Goal: Task Accomplishment & Management: Manage account settings

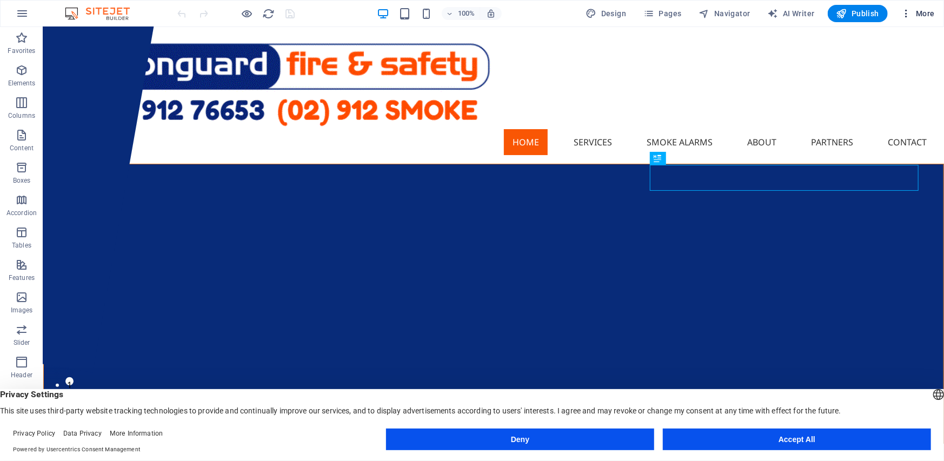
click at [918, 14] on span "More" at bounding box center [917, 13] width 34 height 11
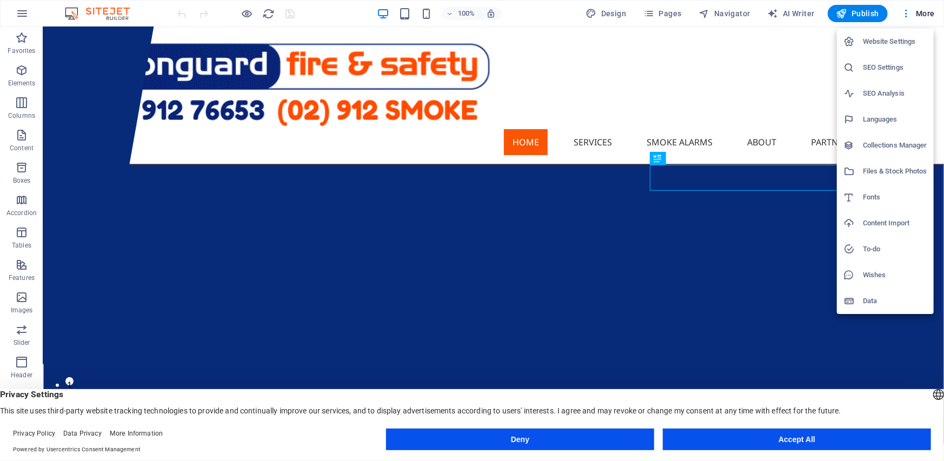
click at [873, 42] on h6 "Website Settings" at bounding box center [894, 41] width 64 height 13
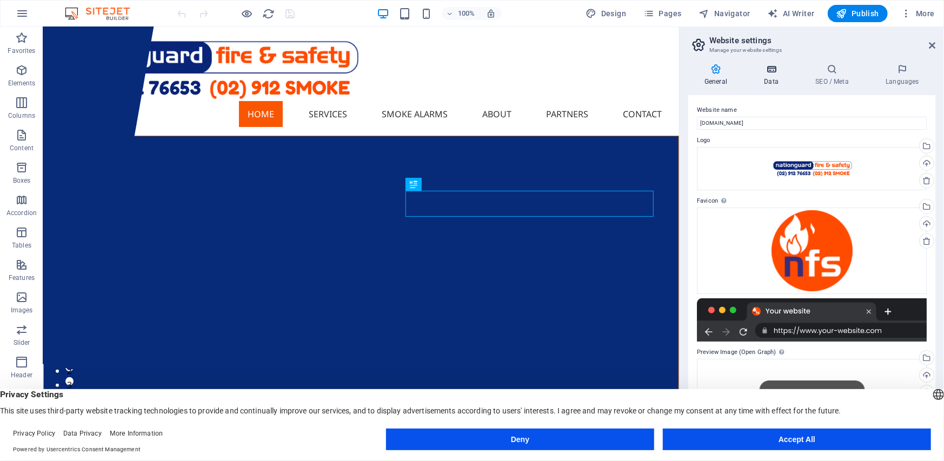
click at [771, 67] on icon at bounding box center [770, 69] width 47 height 11
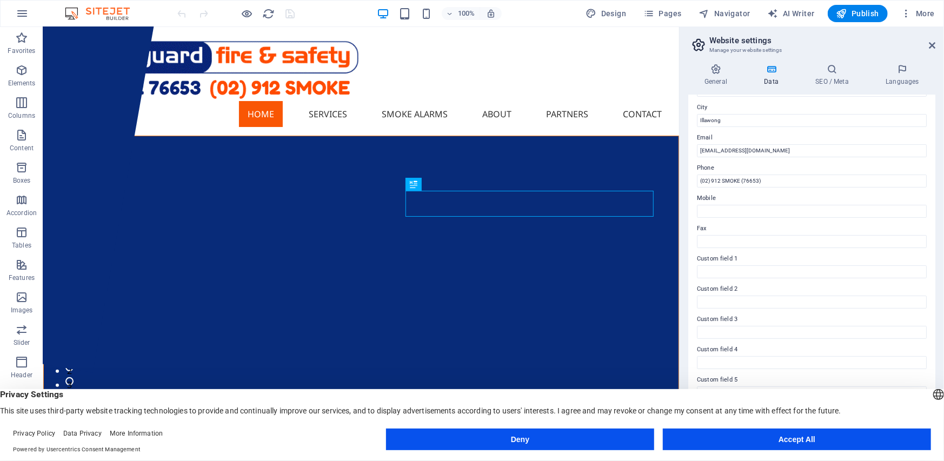
scroll to position [179, 0]
click at [826, 71] on icon at bounding box center [832, 69] width 66 height 11
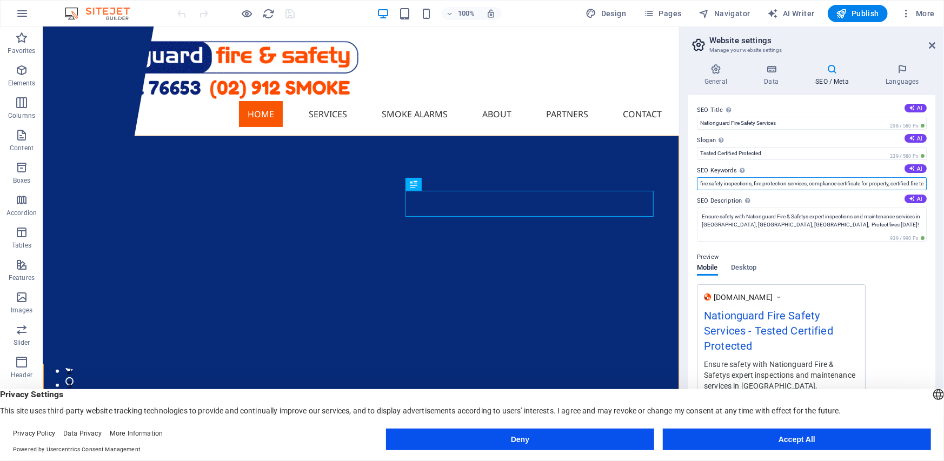
click at [787, 184] on input "fire safety inspections, fire protection services, compliance certificate for p…" at bounding box center [812, 183] width 230 height 13
type input "fire safety inspections, fire protection services, compliance certificate for p…"
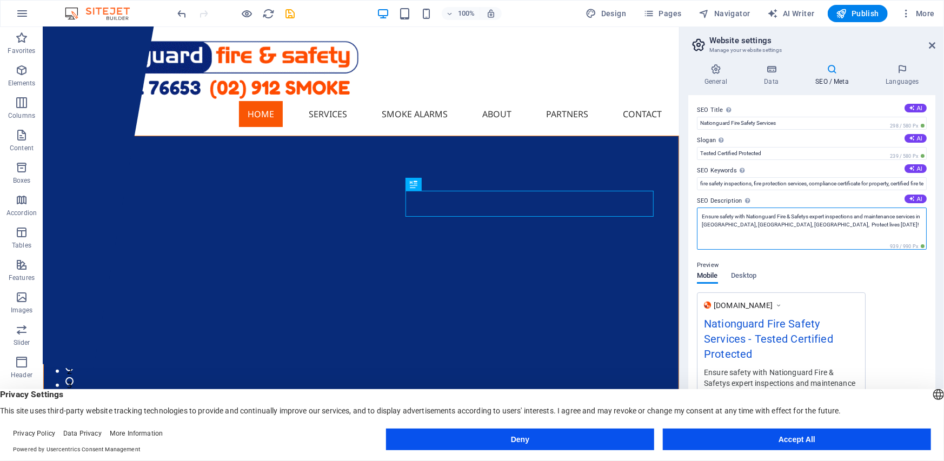
click at [811, 217] on textarea "Ensure safety with Nationguard Fire & Safetys expert inspections and maintenanc…" at bounding box center [812, 229] width 230 height 42
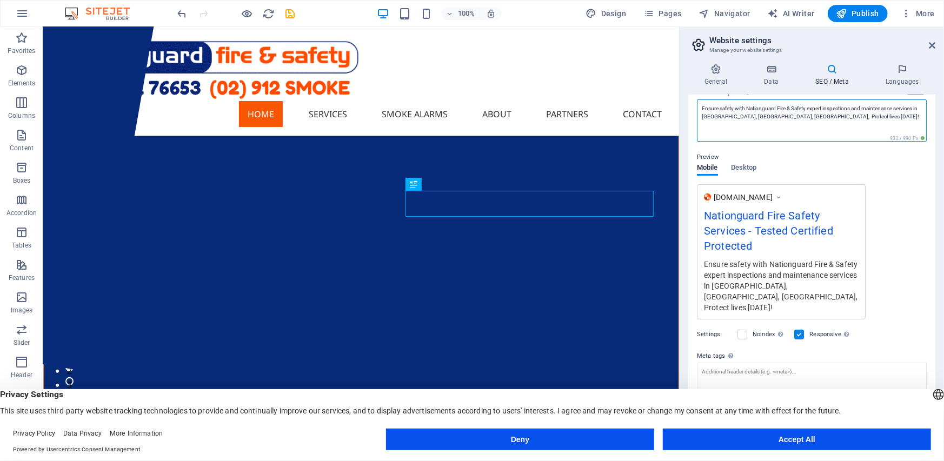
scroll to position [128, 0]
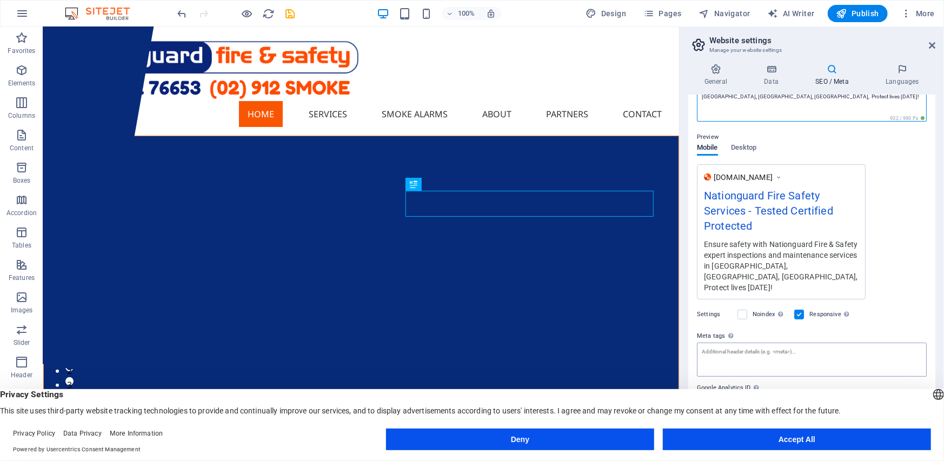
type textarea "Ensure safety with Nationguard Fire & Safety expert inspections and maintenance…"
click at [712, 346] on textarea "Meta tags Enter HTML code here that will be placed inside the tags of your webs…" at bounding box center [812, 360] width 230 height 34
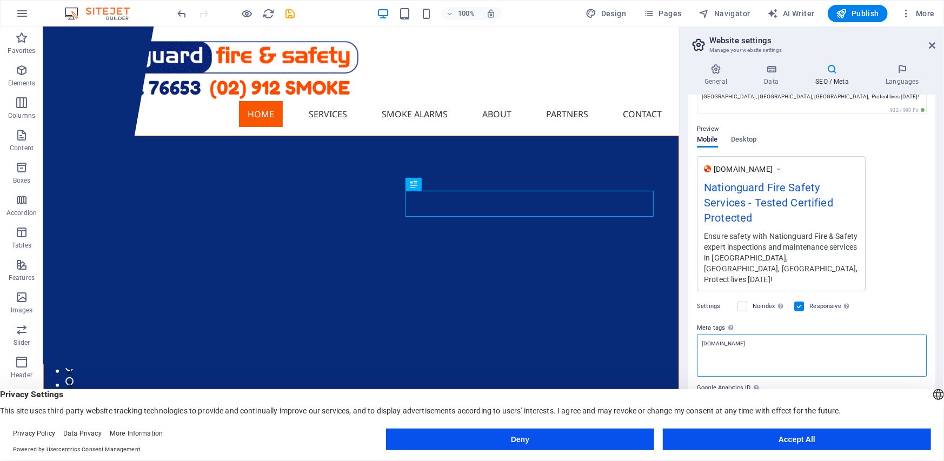
type textarea "[DOMAIN_NAME]"
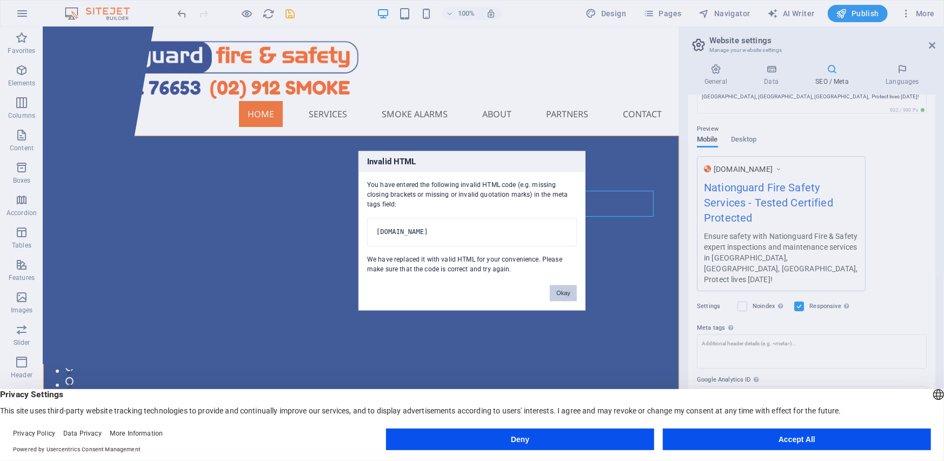
click at [751, 434] on button "Accept All" at bounding box center [797, 440] width 268 height 22
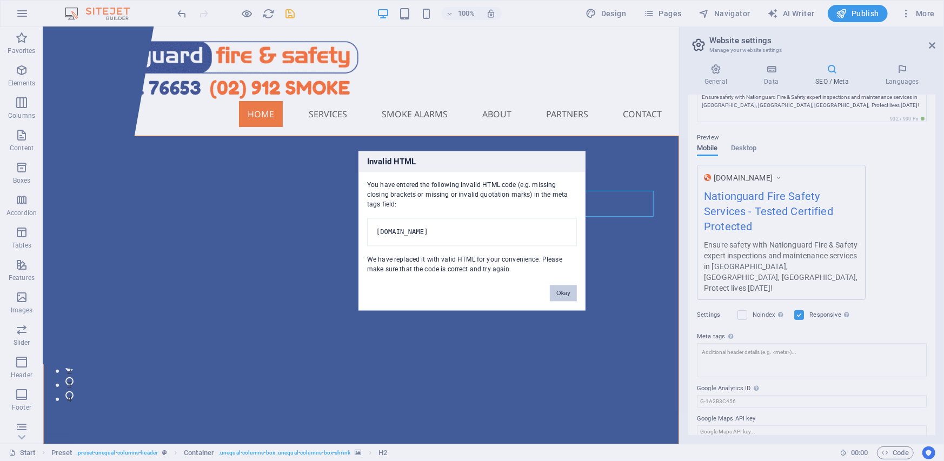
click at [569, 298] on button "Okay" at bounding box center [563, 293] width 27 height 16
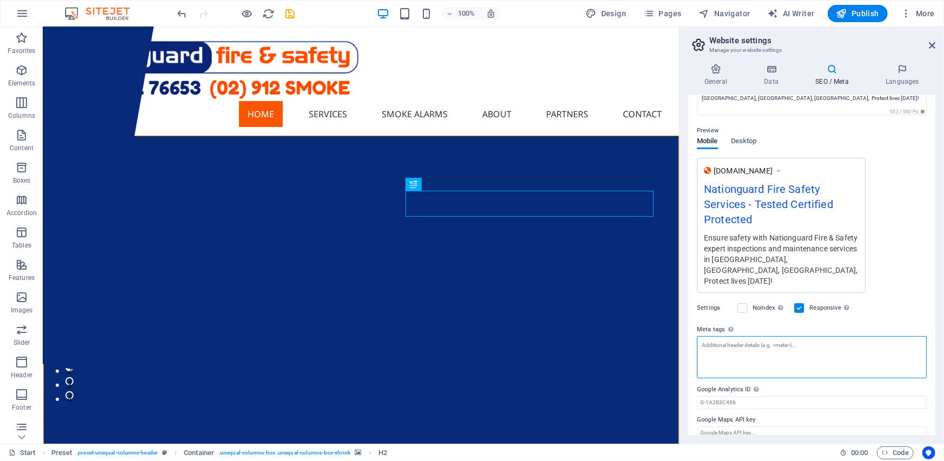
scroll to position [128, 0]
click at [707, 339] on textarea "Meta tags Enter HTML code here that will be placed inside the tags of your webs…" at bounding box center [812, 356] width 230 height 42
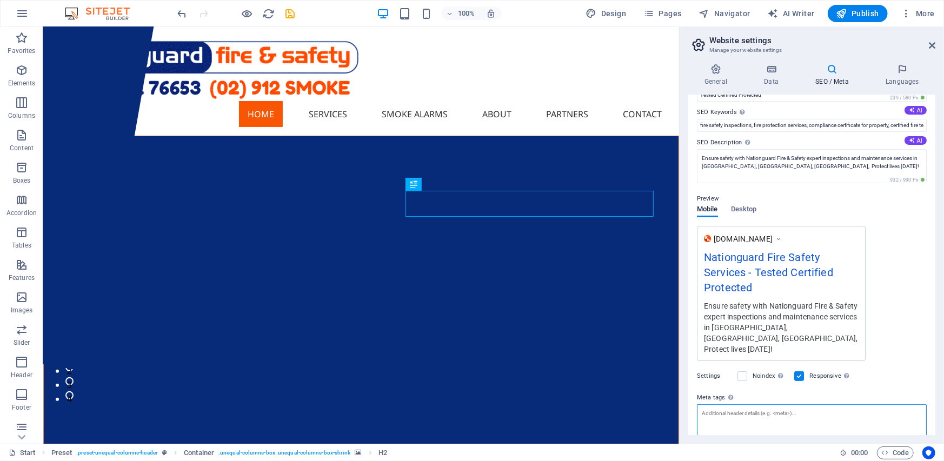
scroll to position [0, 0]
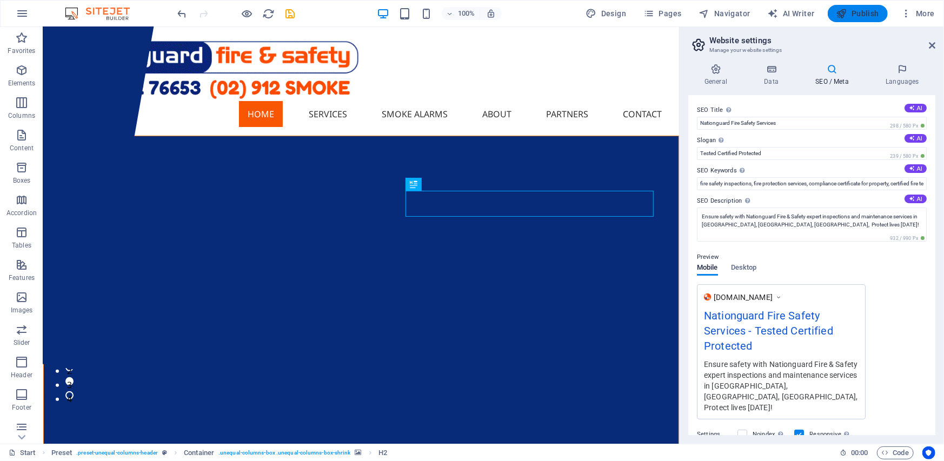
click at [854, 12] on span "Publish" at bounding box center [857, 13] width 43 height 11
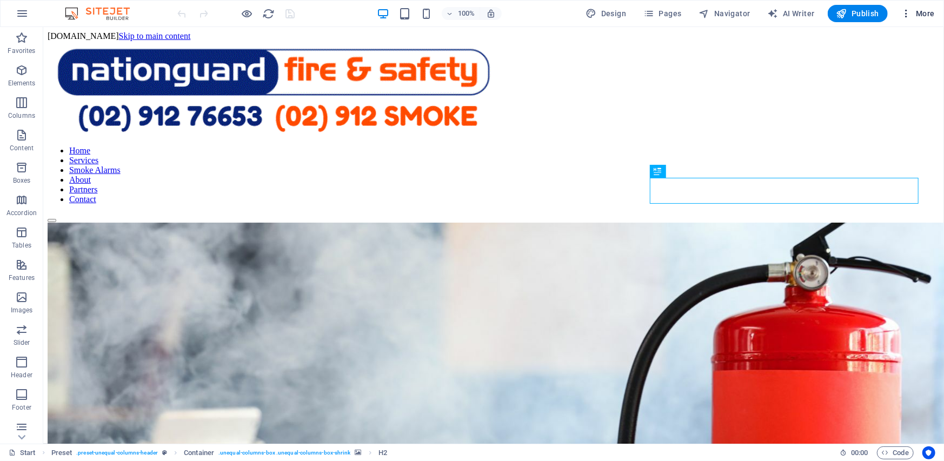
click at [924, 17] on span "More" at bounding box center [917, 13] width 34 height 11
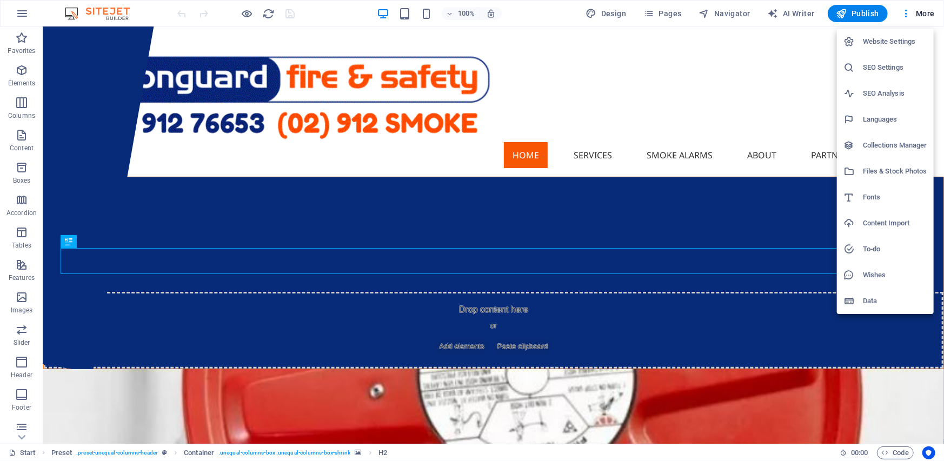
click at [887, 94] on h6 "SEO Analysis" at bounding box center [894, 93] width 64 height 13
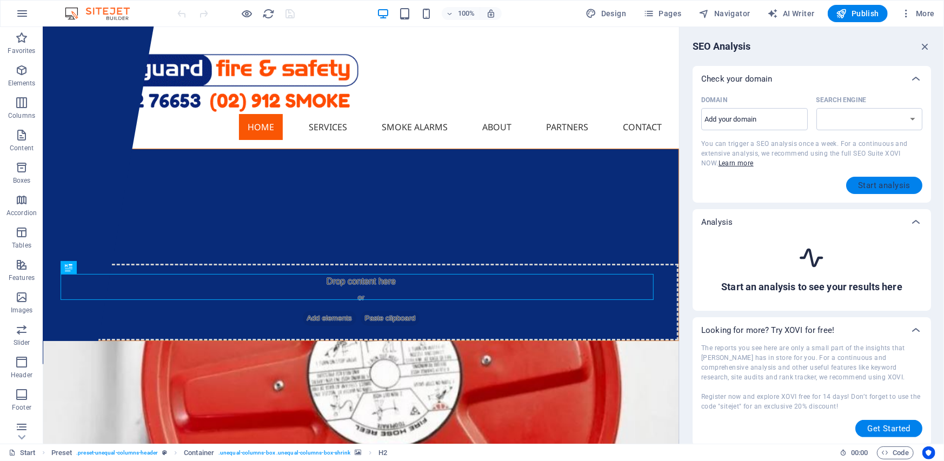
select select "[DOMAIN_NAME]"
click at [714, 118] on input "Domain ​" at bounding box center [754, 119] width 106 height 17
type input "[DOMAIN_NAME]"
select select "[DOMAIN_NAME]"
type input "[DOMAIN_NAME]"
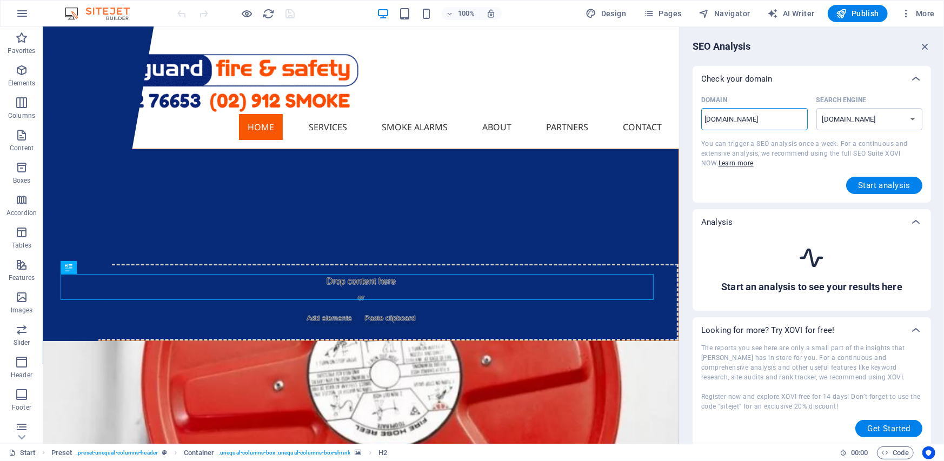
select select "[DOMAIN_NAME]"
type input "[DOMAIN_NAME]"
click at [889, 185] on span "Start analysis" at bounding box center [884, 185] width 52 height 9
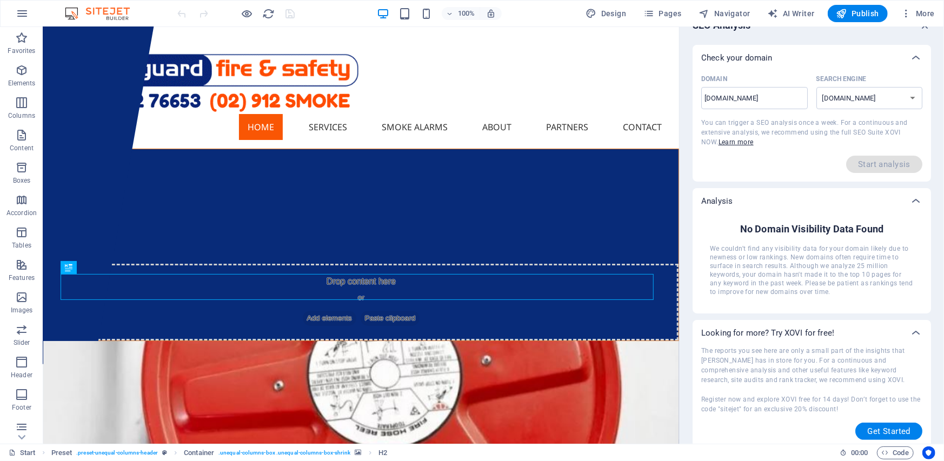
scroll to position [26, 0]
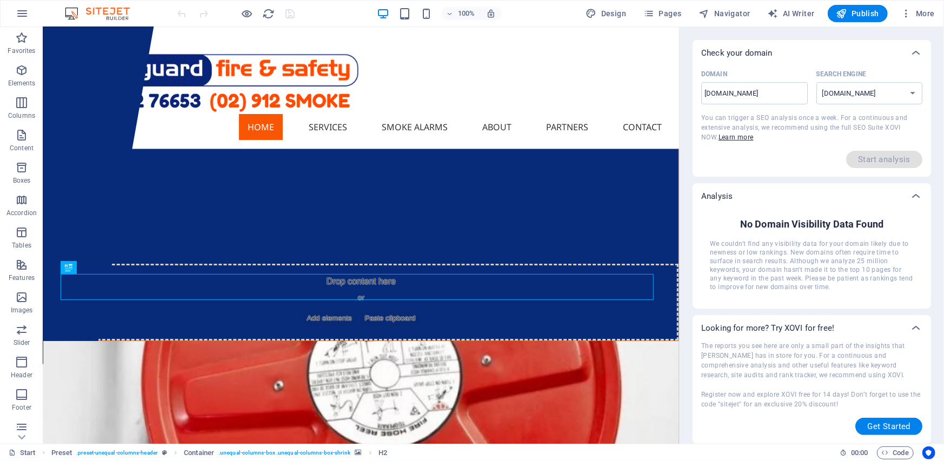
click at [842, 224] on h6 "No Domain Visibility Data Found" at bounding box center [811, 224] width 143 height 13
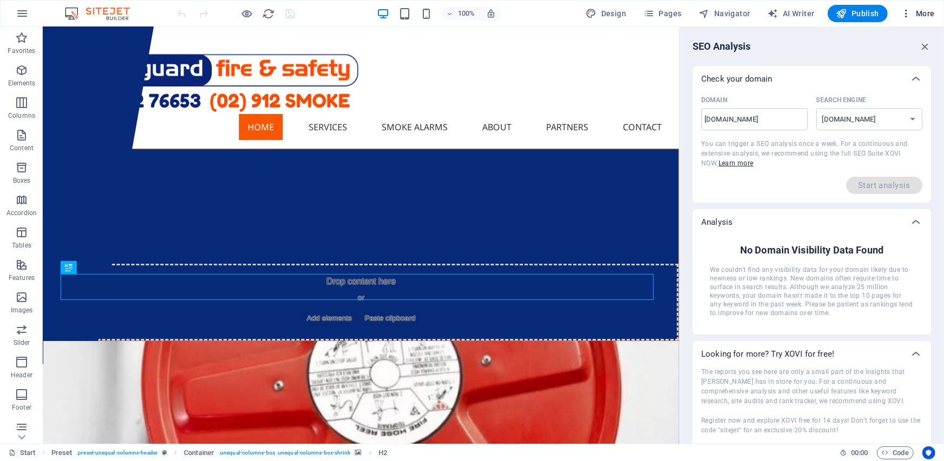
click at [918, 15] on span "More" at bounding box center [917, 13] width 34 height 11
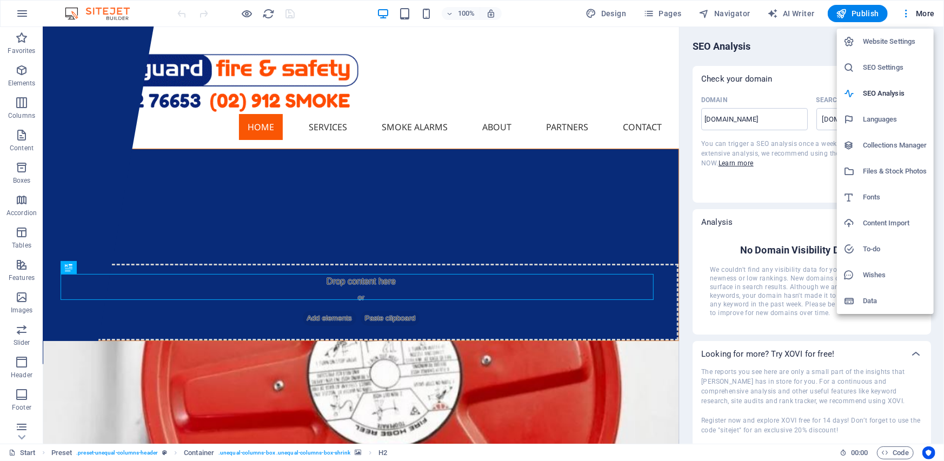
click at [894, 68] on h6 "SEO Settings" at bounding box center [894, 67] width 64 height 13
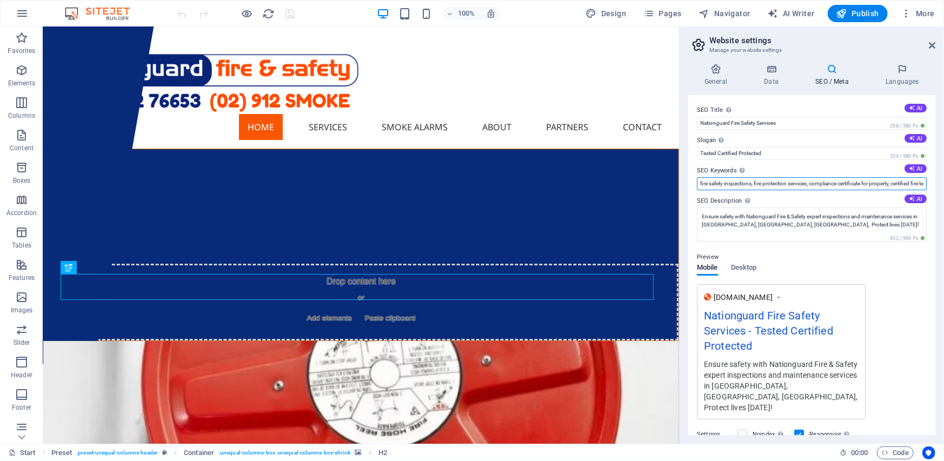
click at [701, 181] on input "fire safety inspections, fire protection services, compliance certificate for p…" at bounding box center [812, 183] width 230 height 13
type input "Nationguardfiresafety, fire safety inspections, fire protection services, compl…"
click at [918, 200] on button "AI" at bounding box center [915, 199] width 22 height 9
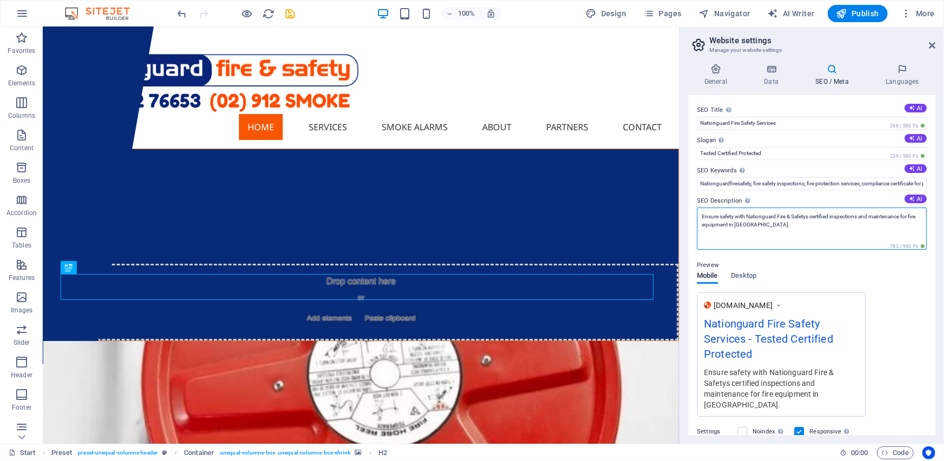
click at [763, 223] on textarea "Ensure safety with Nationguard Fire & Safetys certified inspections and mainten…" at bounding box center [812, 229] width 230 height 42
click at [763, 226] on textarea "Ensure safety with Nationguard Fire & Safetys certified inspections and mainten…" at bounding box center [812, 229] width 230 height 42
click at [786, 225] on textarea "Ensure safety with Nationguard Fire & Safetys certified inspections and mainten…" at bounding box center [812, 229] width 230 height 42
drag, startPoint x: 833, startPoint y: 223, endPoint x: 743, endPoint y: 228, distance: 90.4
click at [743, 228] on textarea "Ensure safety with Nationguard Fire & Safetys certified inspections and mainten…" at bounding box center [812, 229] width 230 height 42
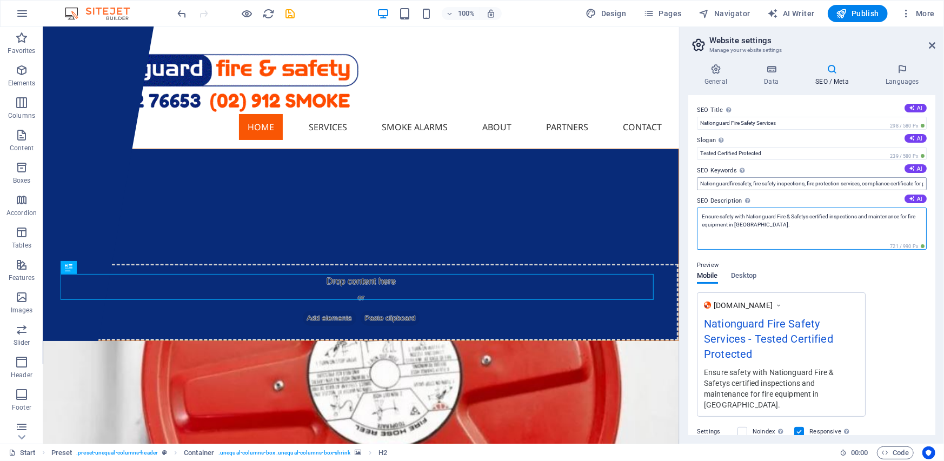
type textarea "Ensure safety with Nationguard Fire & Safetys certified inspections and mainten…"
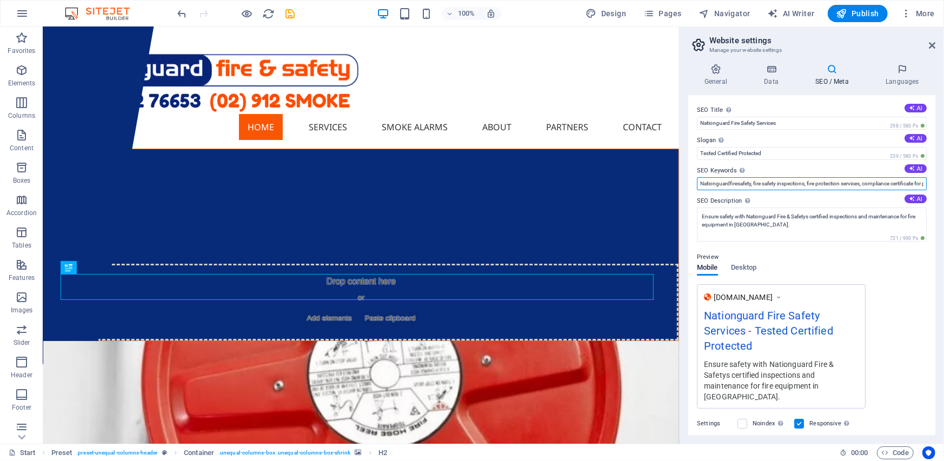
click at [868, 182] on input "Nationguardfiresafety, fire safety inspections, fire protection services, compl…" at bounding box center [812, 183] width 230 height 13
click at [915, 167] on button "AI" at bounding box center [915, 168] width 22 height 9
click at [744, 182] on input "fire safety inspections, fire protection services, certified fire technician, […" at bounding box center [812, 183] width 230 height 13
click at [706, 183] on input "fire safety inspections, fire protection services, certified fire technician, […" at bounding box center [812, 183] width 230 height 13
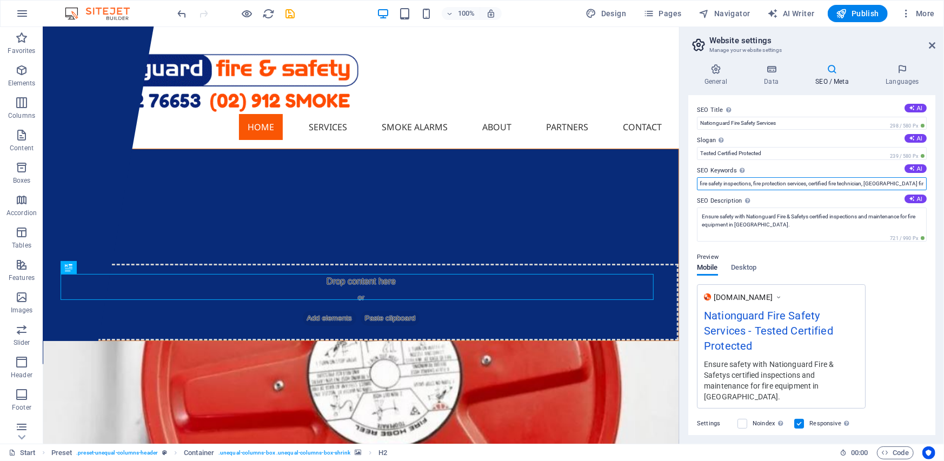
scroll to position [0, 0]
type input "Nationguardfiresafety, fire safety inspections, fire protection services, certi…"
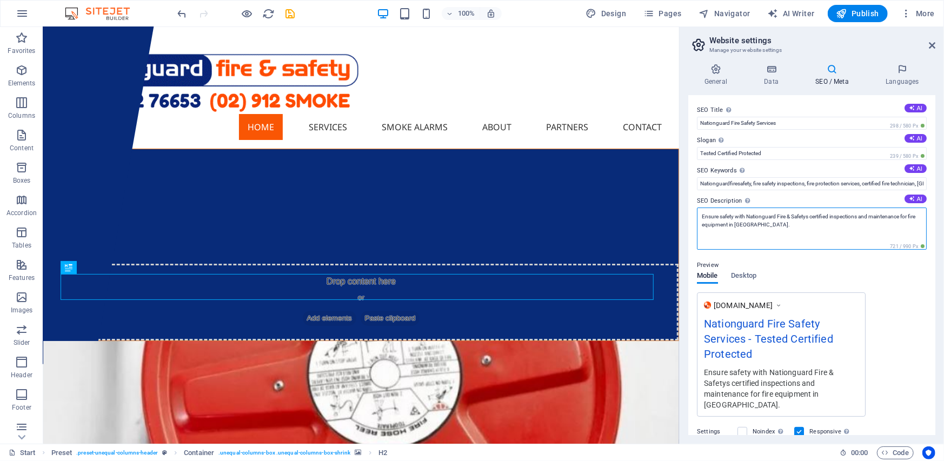
click at [810, 215] on textarea "Ensure safety with Nationguard Fire & Safetys certified inspections and mainten…" at bounding box center [812, 229] width 230 height 42
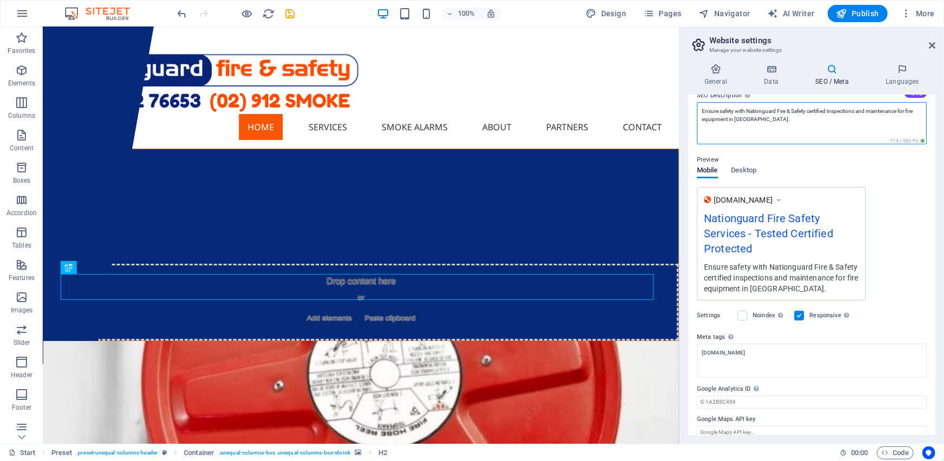
scroll to position [108, 0]
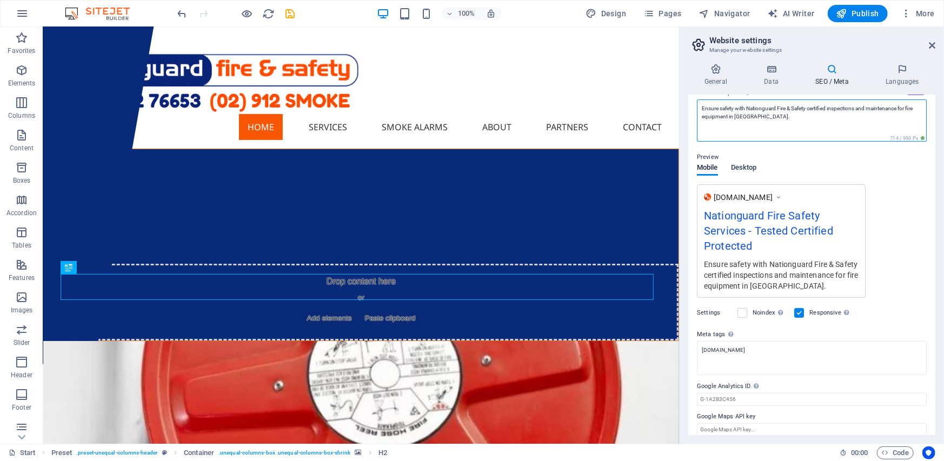
type textarea "Ensure safety with Nationguard Fire & Safety certified inspections and maintena…"
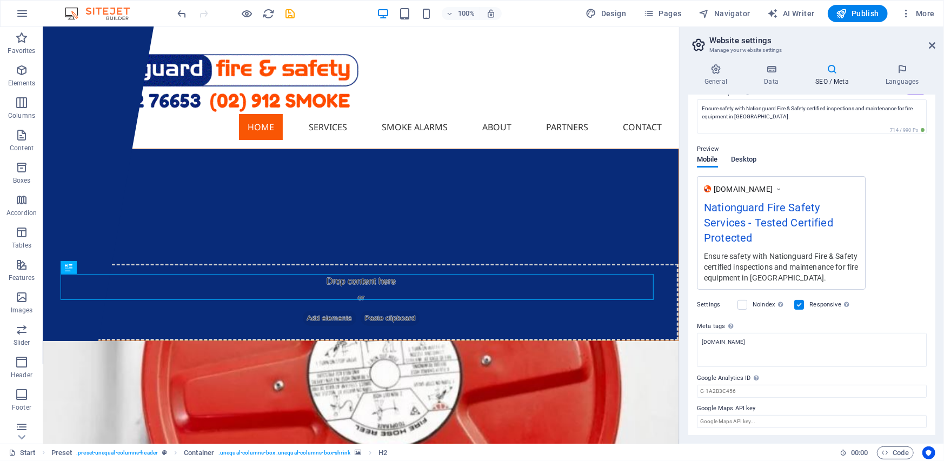
click at [742, 170] on div "Mobile Desktop" at bounding box center [726, 166] width 59 height 21
click at [744, 159] on span "Desktop" at bounding box center [744, 160] width 26 height 15
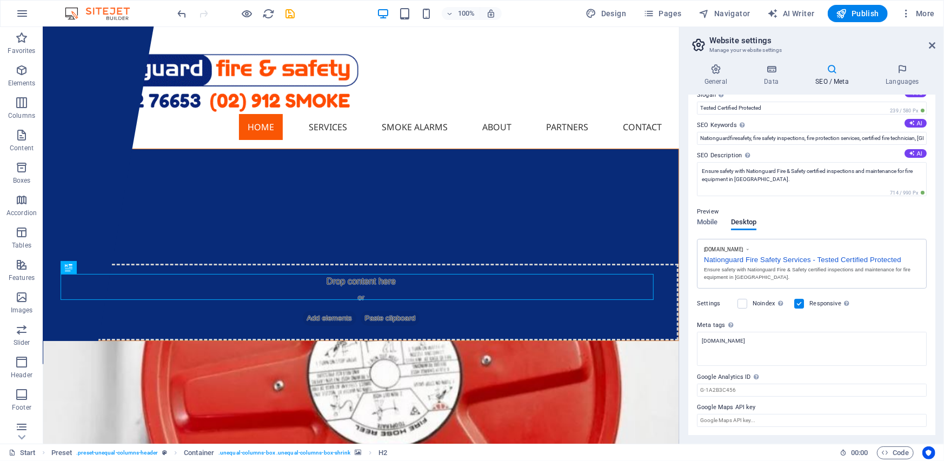
scroll to position [0, 0]
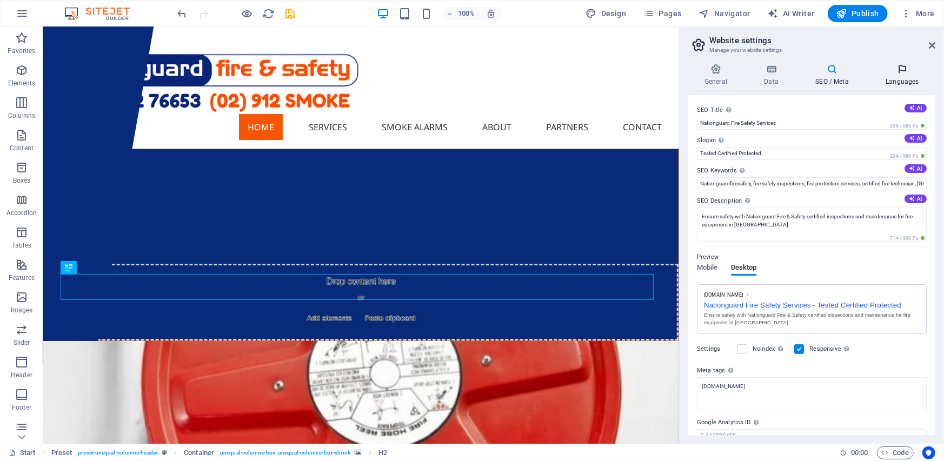
click at [900, 68] on icon at bounding box center [902, 69] width 66 height 11
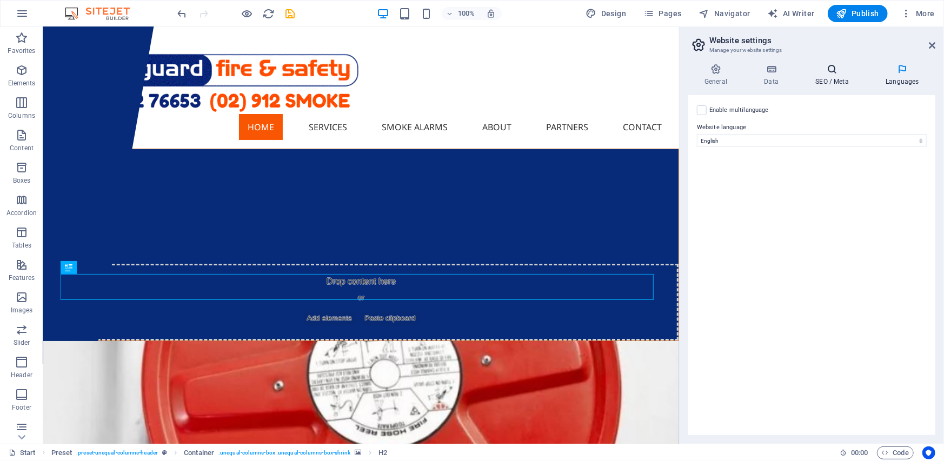
click at [834, 65] on icon at bounding box center [832, 69] width 66 height 11
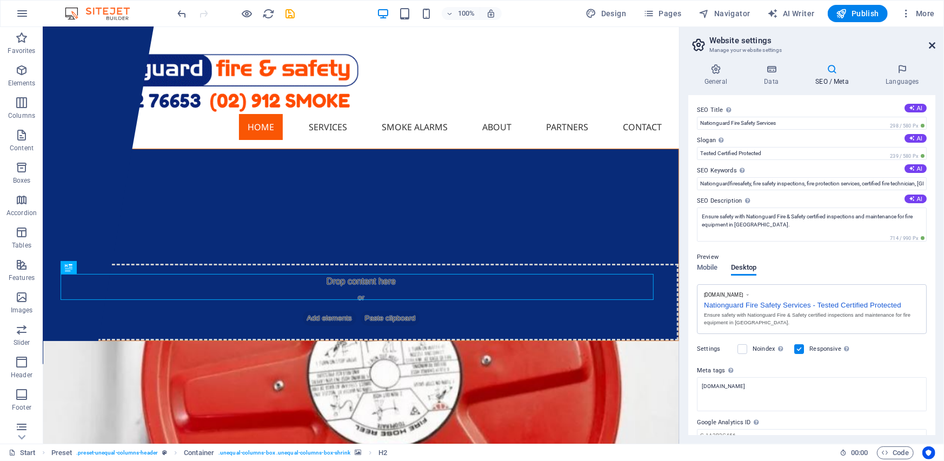
click at [932, 48] on icon at bounding box center [931, 45] width 6 height 9
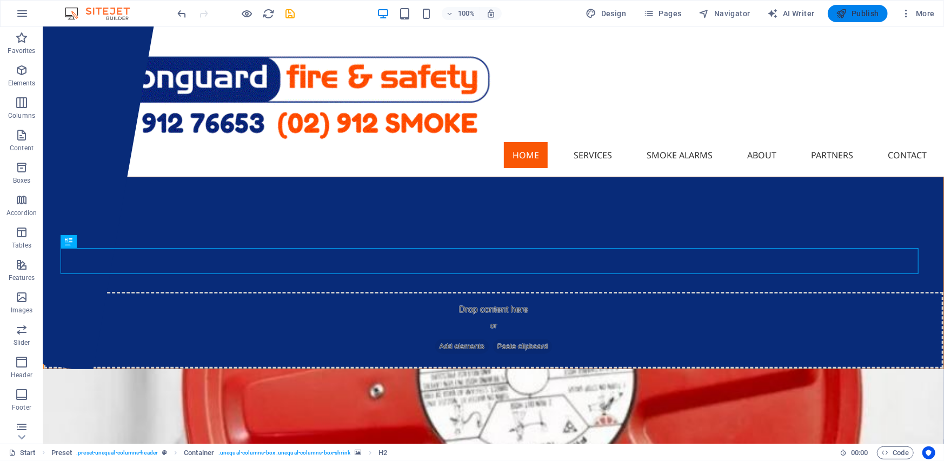
click at [850, 11] on span "Publish" at bounding box center [857, 13] width 43 height 11
